Goal: Contribute content

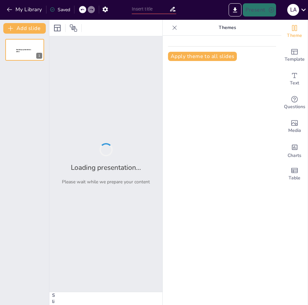
type input "[GEOGRAPHIC_DATA]: M23 y su Impacto en el Terreno"
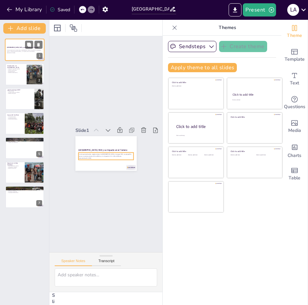
click at [25, 53] on p "Generated with [URL]" at bounding box center [25, 52] width 36 height 1
click at [28, 72] on button at bounding box center [29, 69] width 8 height 8
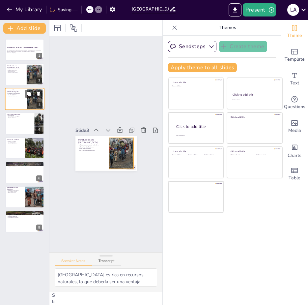
click at [27, 88] on div "Introducción a la [GEOGRAPHIC_DATA] Riqueza en recursos naturales Desafíos sign…" at bounding box center [25, 88] width 40 height 0
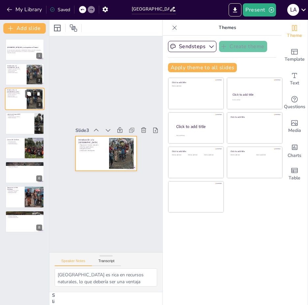
click at [24, 98] on div at bounding box center [25, 99] width 40 height 22
click at [24, 117] on p "Objetivos del grupo" at bounding box center [20, 117] width 26 height 1
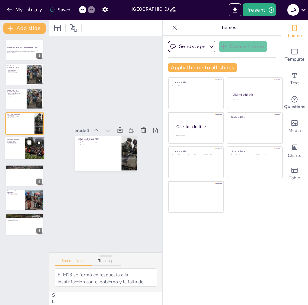
click at [18, 146] on div at bounding box center [25, 148] width 40 height 22
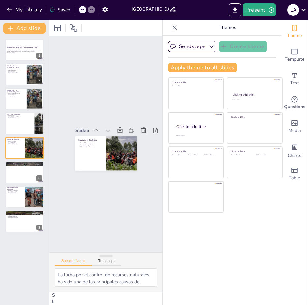
click at [83, 195] on div "Slide 1 [GEOGRAPHIC_DATA]: M23 y su Impacto en el Terreno En esta presentación,…" at bounding box center [106, 144] width 240 height 174
click at [57, 29] on icon at bounding box center [57, 28] width 8 height 8
click at [72, 24] on icon at bounding box center [74, 28] width 8 height 8
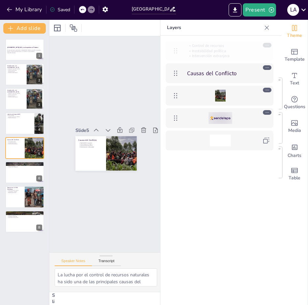
click at [175, 52] on icon at bounding box center [176, 51] width 8 height 8
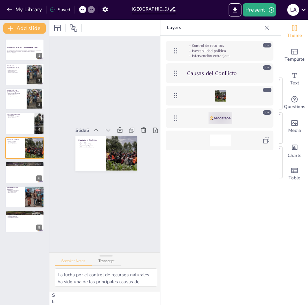
click at [175, 53] on icon at bounding box center [176, 51] width 8 height 8
drag, startPoint x: 194, startPoint y: 181, endPoint x: 199, endPoint y: 175, distance: 8.0
click at [196, 181] on div "Control de recursos Inestabilidad política Intervención extranjera Causas del C…" at bounding box center [220, 180] width 118 height 289
click at [289, 59] on span "Template" at bounding box center [295, 59] width 20 height 7
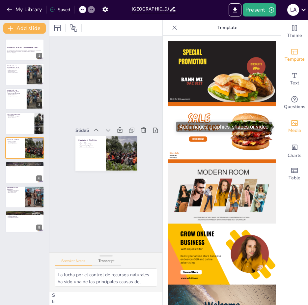
click at [293, 123] on icon "Add images, graphics, shapes or video" at bounding box center [295, 123] width 8 height 8
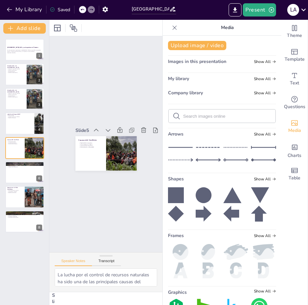
click at [174, 188] on icon at bounding box center [176, 195] width 16 height 16
click at [103, 138] on icon at bounding box center [100, 141] width 7 height 7
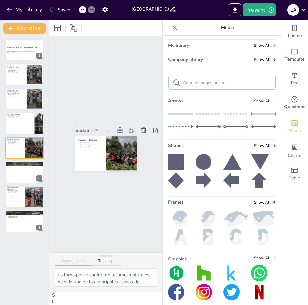
scroll to position [39, 0]
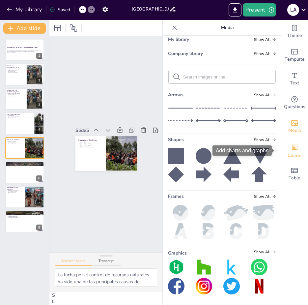
click at [294, 152] on span "Charts" at bounding box center [295, 155] width 14 height 7
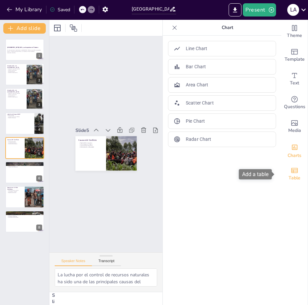
click at [282, 175] on div "Table" at bounding box center [295, 174] width 26 height 24
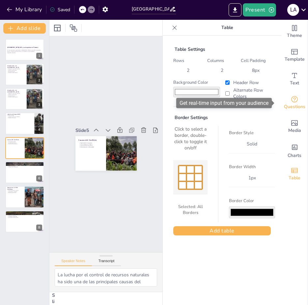
click at [292, 105] on span "Questions" at bounding box center [294, 106] width 21 height 7
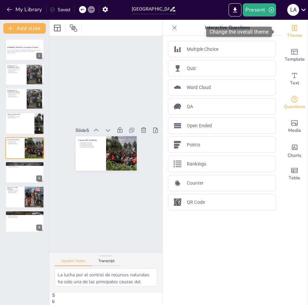
click at [293, 36] on span "Theme" at bounding box center [294, 35] width 15 height 7
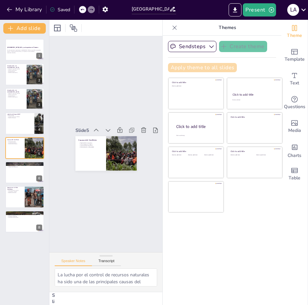
click at [218, 67] on button "Apply theme to all slides" at bounding box center [202, 67] width 69 height 9
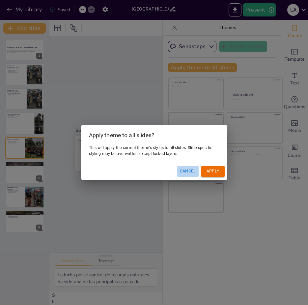
click at [186, 170] on button "Cancel" at bounding box center [187, 171] width 21 height 11
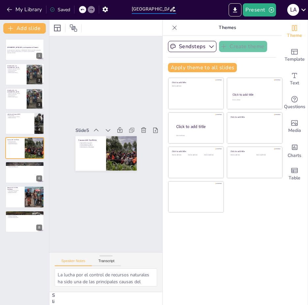
click at [153, 8] on input "[GEOGRAPHIC_DATA]: M23 y su Impacto en el Terreno" at bounding box center [151, 9] width 38 height 10
click at [184, 11] on div "Present L A" at bounding box center [244, 9] width 129 height 13
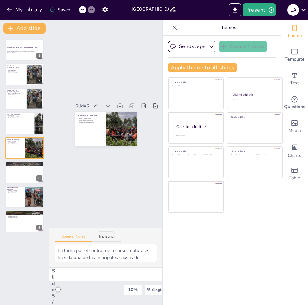
scroll to position [31, 0]
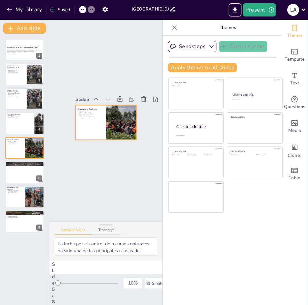
click at [85, 115] on div at bounding box center [98, 109] width 61 height 70
click at [117, 112] on icon at bounding box center [120, 115] width 7 height 7
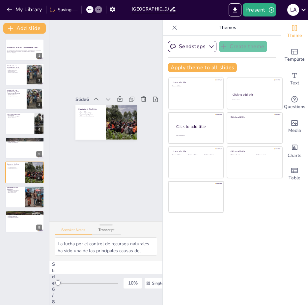
click at [84, 93] on div at bounding box center [86, 102] width 38 height 69
click at [183, 43] on button "Sendsteps" at bounding box center [192, 46] width 48 height 11
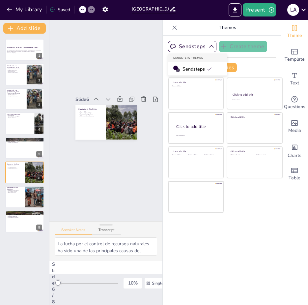
click at [192, 66] on span "Sendsteps" at bounding box center [198, 69] width 30 height 6
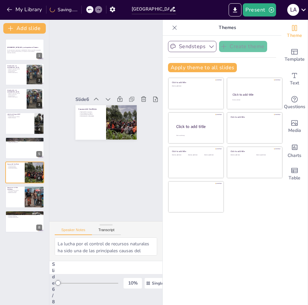
click at [208, 45] on icon "button" at bounding box center [211, 46] width 7 height 7
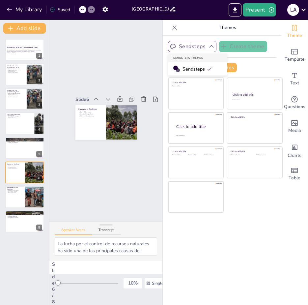
click at [210, 65] on div "Sendsteps" at bounding box center [197, 68] width 59 height 13
drag, startPoint x: 53, startPoint y: 276, endPoint x: 71, endPoint y: 287, distance: 20.9
click at [71, 287] on div "Slide 6 / 8 10 % Single View" at bounding box center [113, 283] width 129 height 44
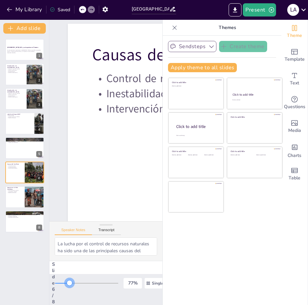
scroll to position [0, 0]
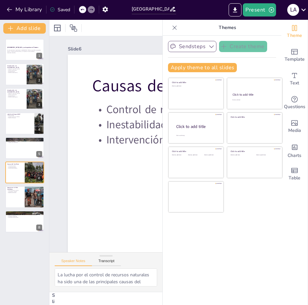
click at [70, 276] on div "Slide 1 [GEOGRAPHIC_DATA]: M23 y su Impacto en el Terreno En esta presentación,…" at bounding box center [105, 162] width 113 height 285
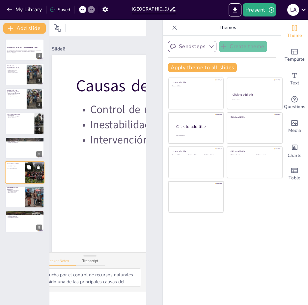
click at [28, 166] on icon at bounding box center [29, 167] width 4 height 4
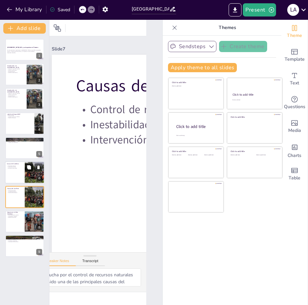
scroll to position [50, 0]
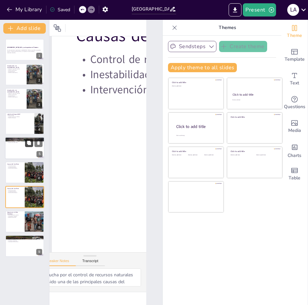
click at [28, 139] on button at bounding box center [29, 143] width 8 height 8
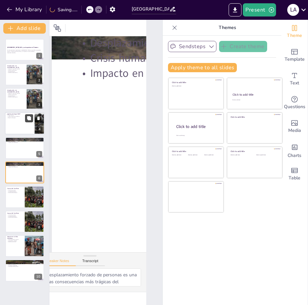
click at [31, 121] on button at bounding box center [29, 118] width 8 height 8
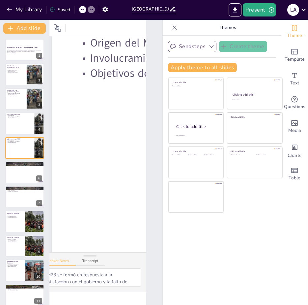
scroll to position [37, 25]
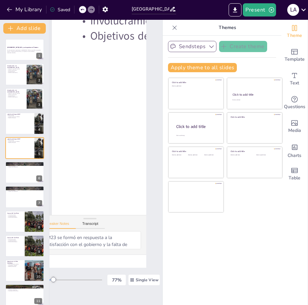
click at [58, 275] on div "77 % Single View" at bounding box center [99, 280] width 121 height 11
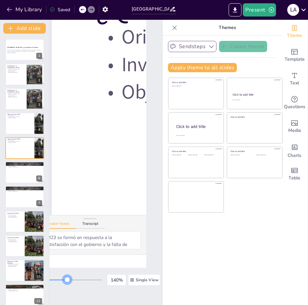
click at [58, 277] on div at bounding box center [70, 279] width 63 height 5
drag, startPoint x: 58, startPoint y: 266, endPoint x: 8, endPoint y: 255, distance: 51.1
click at [2, 244] on div "Document fonts Akatab Recently used Mulish Popular fonts Lato Montserrat Open S…" at bounding box center [154, 162] width 308 height 285
click at [82, 6] on div at bounding box center [82, 9] width 7 height 7
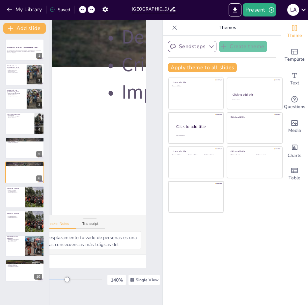
click at [81, 8] on icon at bounding box center [82, 10] width 4 height 4
type textarea "La lucha por el control de recursos naturales ha sido una de las principales ca…"
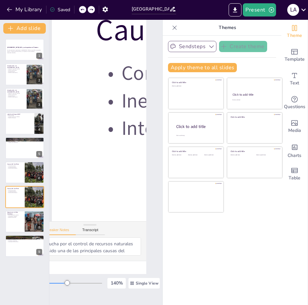
scroll to position [31, 25]
click at [81, 8] on icon at bounding box center [82, 10] width 4 height 4
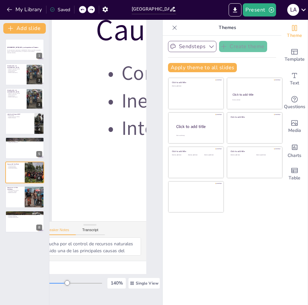
click at [82, 10] on icon at bounding box center [82, 10] width 4 height 4
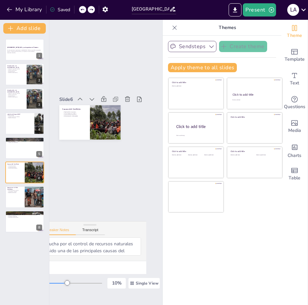
scroll to position [0, 0]
click at [82, 10] on icon at bounding box center [82, 10] width 4 height 4
click at [138, 134] on div "Slide 1 [GEOGRAPHIC_DATA]: M23 y su Impacto en el Terreno En esta presentación,…" at bounding box center [105, 162] width 113 height 285
click at [22, 54] on div at bounding box center [25, 50] width 40 height 22
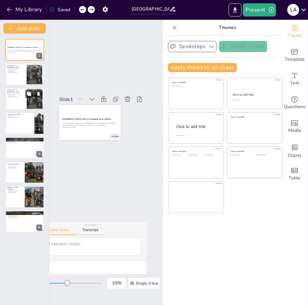
click at [24, 94] on p "Riqueza en recursos naturales" at bounding box center [16, 93] width 18 height 1
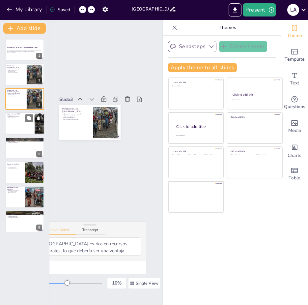
click at [23, 124] on div at bounding box center [25, 123] width 40 height 22
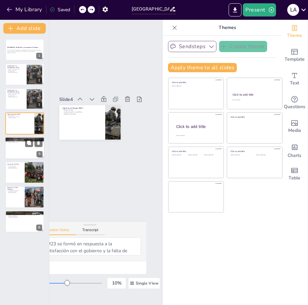
click at [22, 147] on div at bounding box center [25, 148] width 40 height 22
type textarea "El desplazamiento forzado de personas es una de las consecuencias más trágicas …"
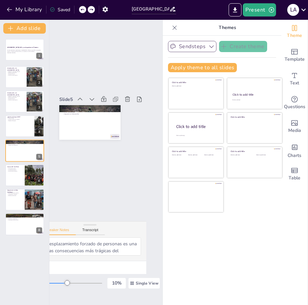
click at [226, 284] on div "Sendsteps Create theme Apply theme to all slides Click to add title Click to ad…" at bounding box center [222, 170] width 119 height 269
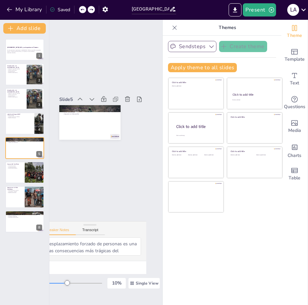
drag, startPoint x: 227, startPoint y: 283, endPoint x: 190, endPoint y: 257, distance: 45.1
click at [190, 257] on div "Sendsteps Create theme Apply theme to all slides Click to add title Click to ad…" at bounding box center [222, 170] width 119 height 269
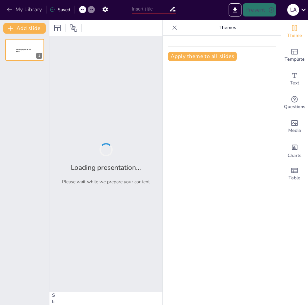
type input "[GEOGRAPHIC_DATA]: M23 y su Impacto en el Terreno"
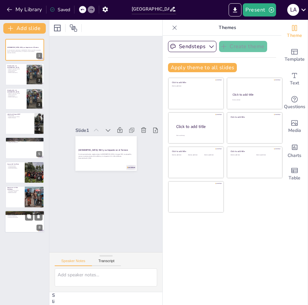
click at [12, 224] on div at bounding box center [25, 221] width 40 height 22
type textarea "Las regiones afectadas por el conflicto son cruciales para entender la dinámica…"
